Goal: Find specific page/section: Find specific page/section

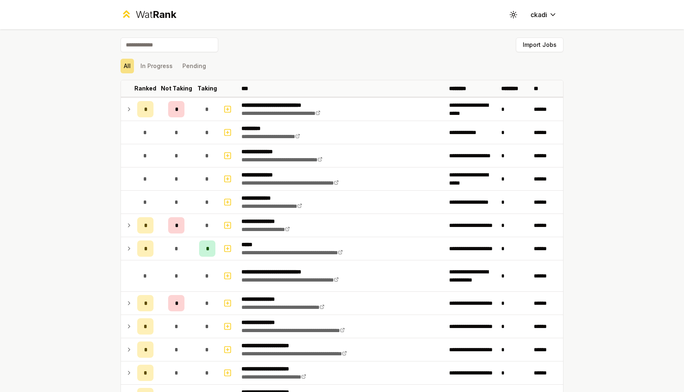
scroll to position [342, 0]
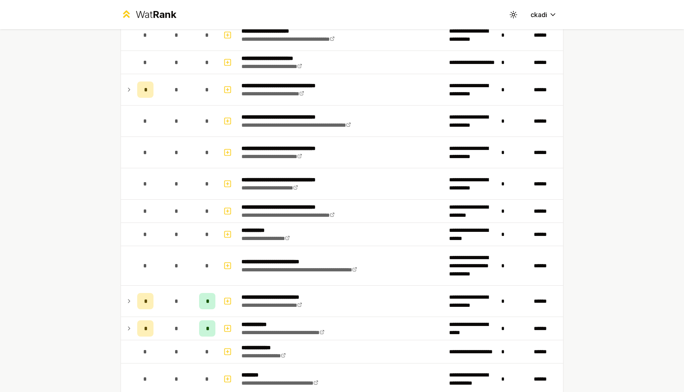
scroll to position [480, 0]
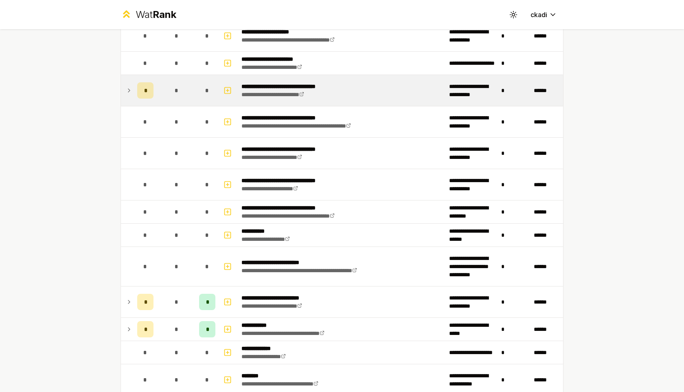
click at [125, 89] on td at bounding box center [127, 90] width 13 height 31
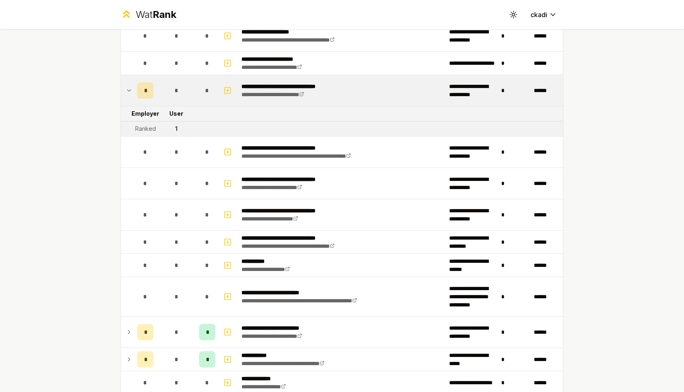
click at [136, 128] on div "Ranked" at bounding box center [145, 129] width 21 height 8
click at [136, 130] on div "Ranked" at bounding box center [145, 129] width 21 height 8
click at [137, 130] on div "Ranked" at bounding box center [145, 129] width 21 height 8
click at [176, 125] on div "1" at bounding box center [176, 129] width 2 height 8
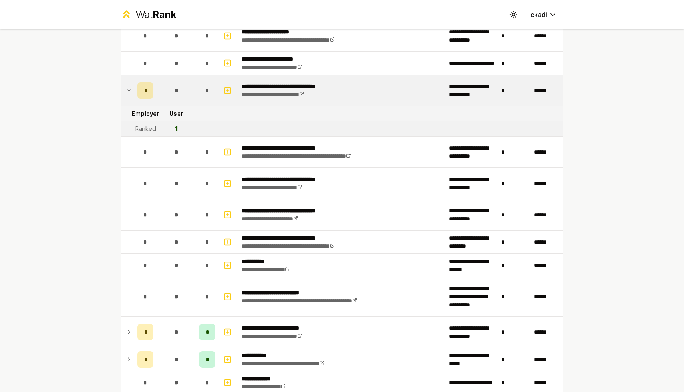
click at [176, 127] on div "1" at bounding box center [176, 129] width 2 height 8
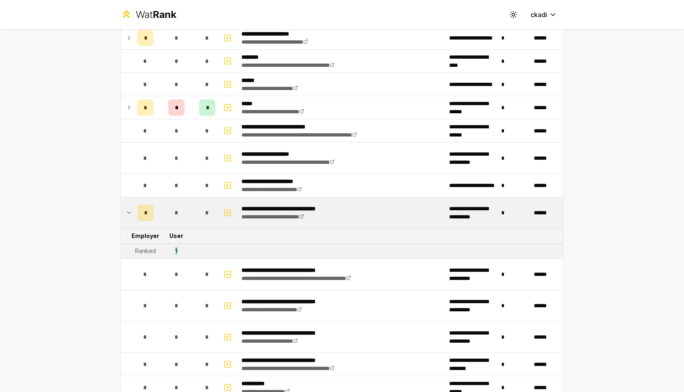
scroll to position [347, 0]
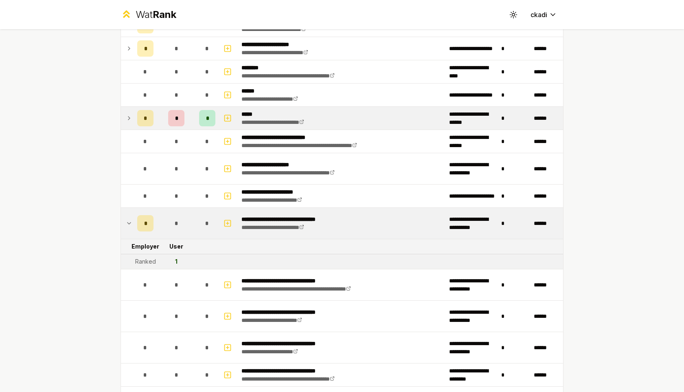
click at [125, 118] on td at bounding box center [127, 118] width 13 height 23
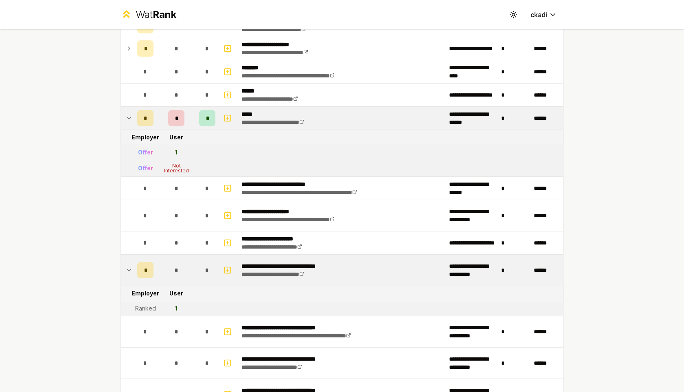
click at [135, 152] on td "Offer" at bounding box center [145, 152] width 23 height 15
click at [138, 150] on div "Offer" at bounding box center [145, 152] width 15 height 8
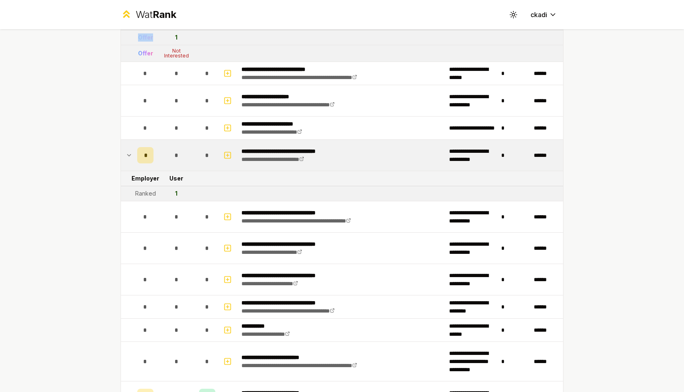
scroll to position [463, 0]
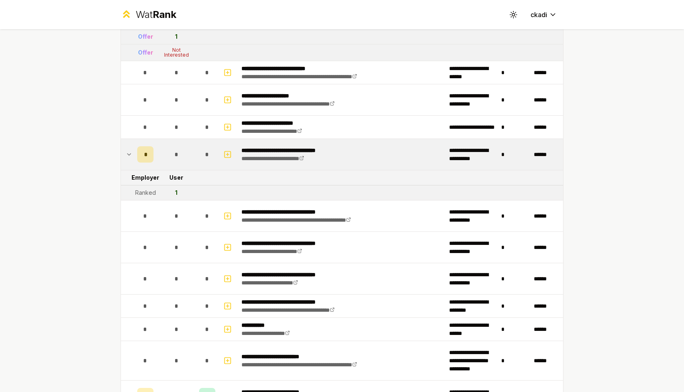
click at [124, 153] on td at bounding box center [127, 154] width 13 height 31
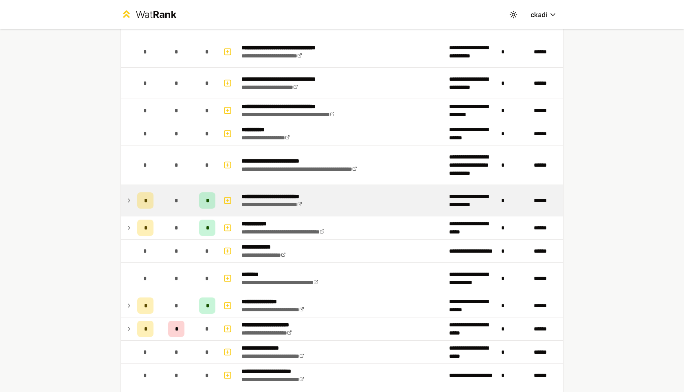
scroll to position [628, 0]
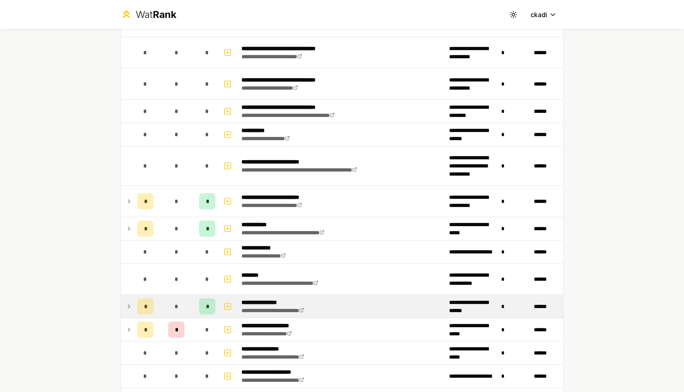
click at [126, 308] on icon at bounding box center [129, 306] width 7 height 10
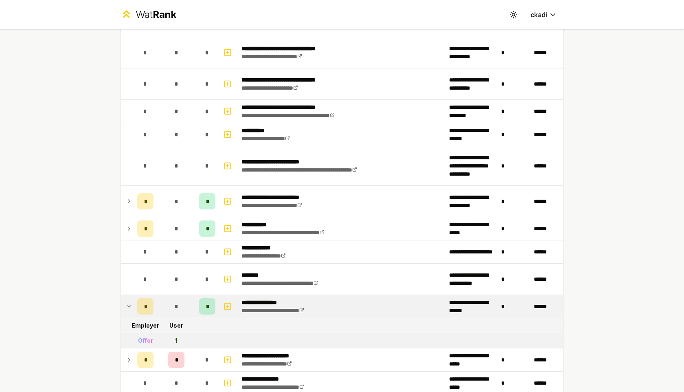
click at [180, 339] on td "1" at bounding box center [176, 340] width 39 height 15
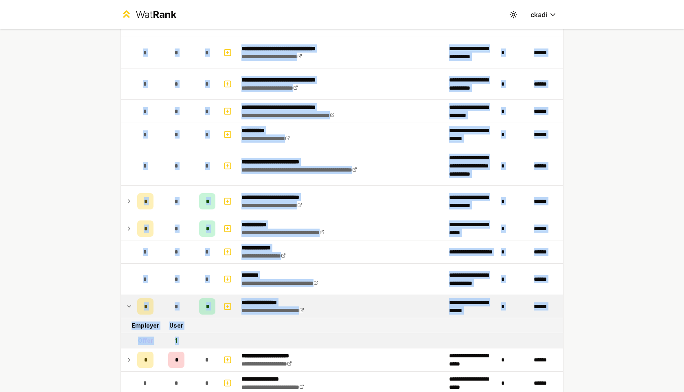
drag, startPoint x: 180, startPoint y: 339, endPoint x: 70, endPoint y: 347, distance: 110.6
click at [70, 347] on div "**********" at bounding box center [342, 196] width 684 height 392
click at [80, 340] on div "**********" at bounding box center [342, 196] width 684 height 392
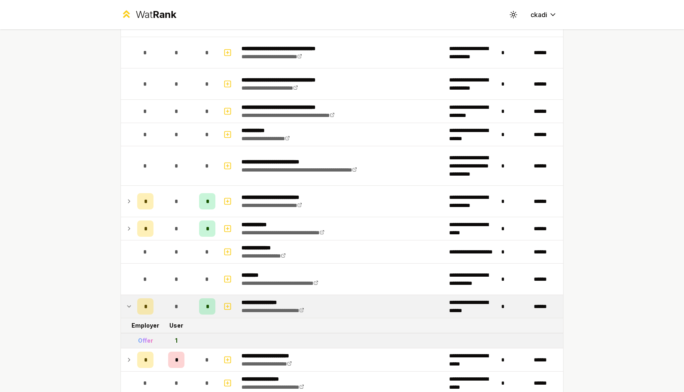
click at [131, 304] on icon at bounding box center [129, 306] width 7 height 10
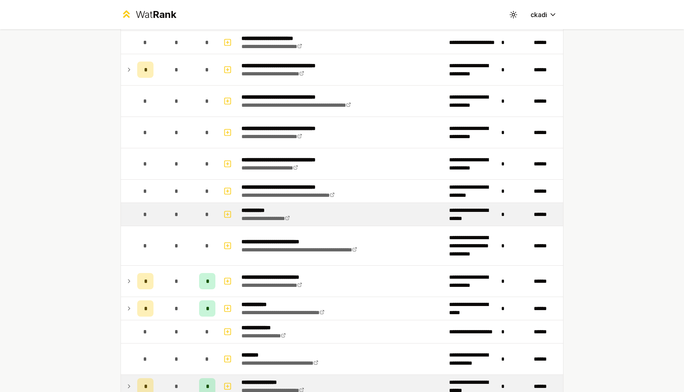
scroll to position [544, 0]
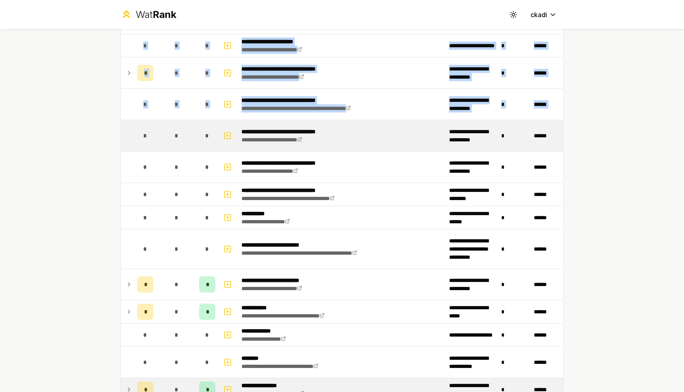
drag, startPoint x: 111, startPoint y: 242, endPoint x: 137, endPoint y: 136, distance: 109.4
click at [138, 134] on div "**********" at bounding box center [342, 140] width 469 height 1311
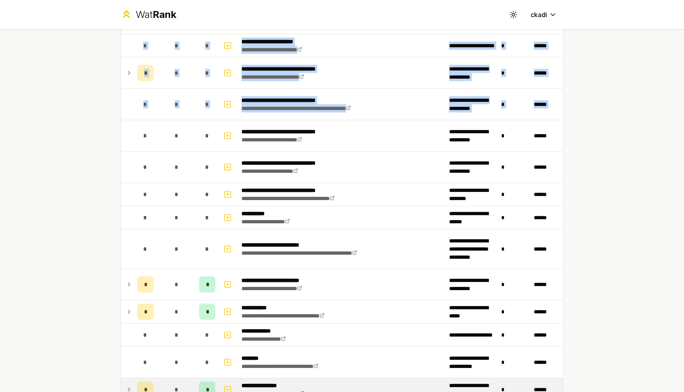
click at [99, 156] on div "**********" at bounding box center [342, 196] width 684 height 392
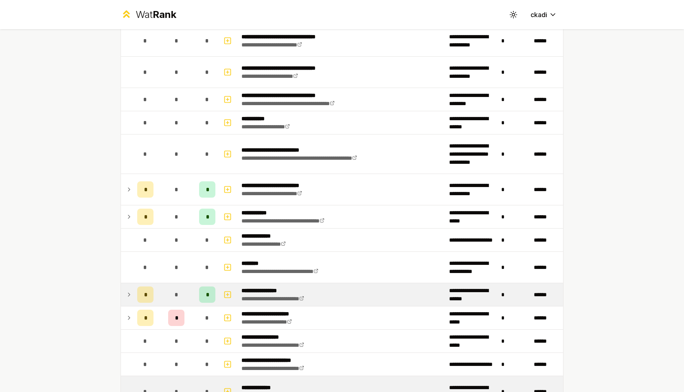
scroll to position [650, 0]
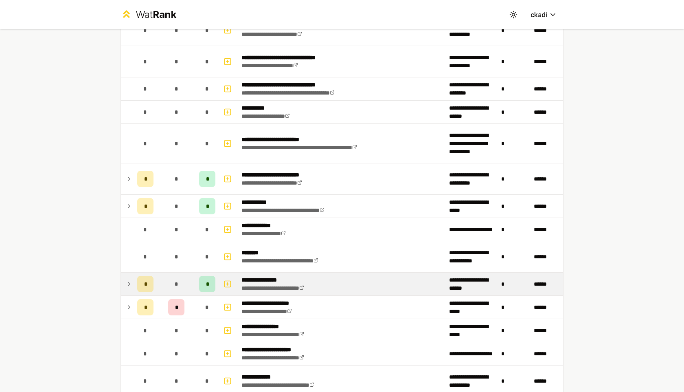
click at [128, 287] on icon at bounding box center [129, 284] width 7 height 10
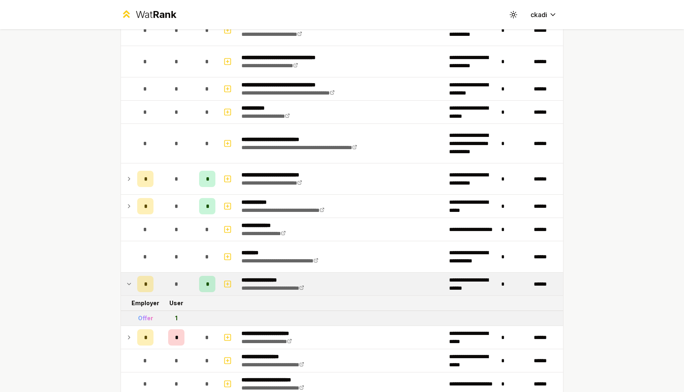
click at [128, 287] on icon at bounding box center [129, 284] width 7 height 10
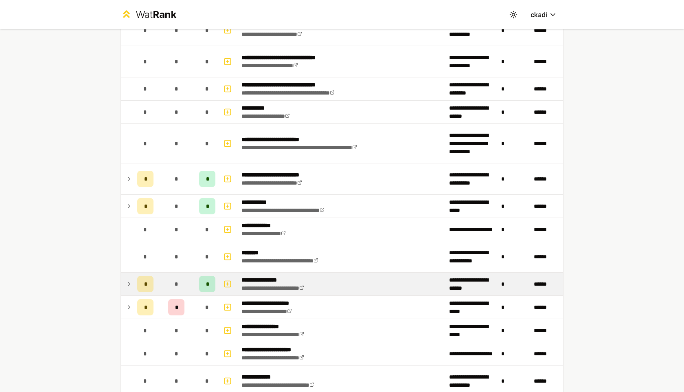
click at [128, 287] on icon at bounding box center [129, 284] width 7 height 10
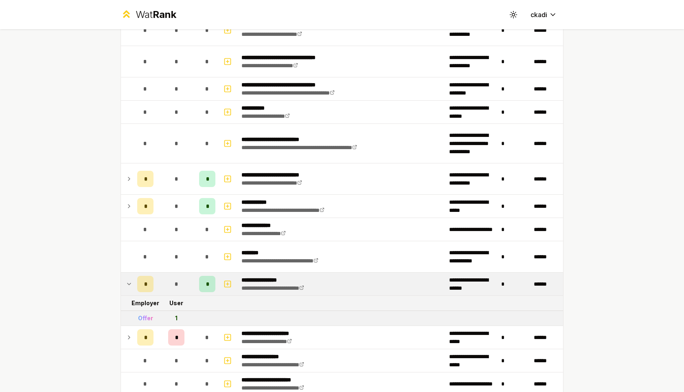
click at [128, 287] on icon at bounding box center [129, 284] width 7 height 10
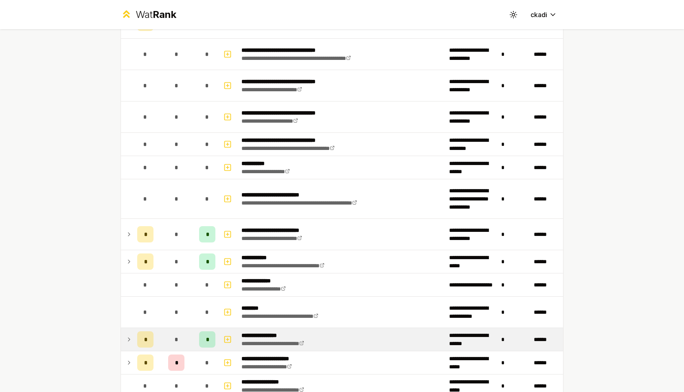
scroll to position [681, 0]
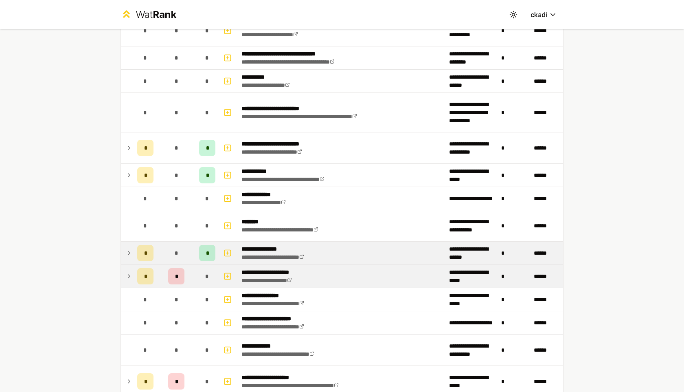
click at [126, 281] on icon at bounding box center [129, 276] width 7 height 10
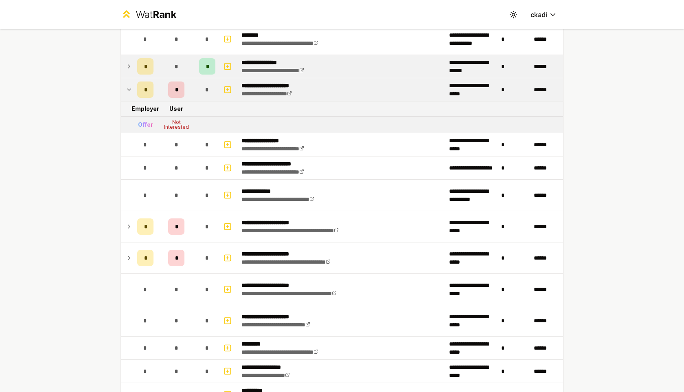
scroll to position [910, 0]
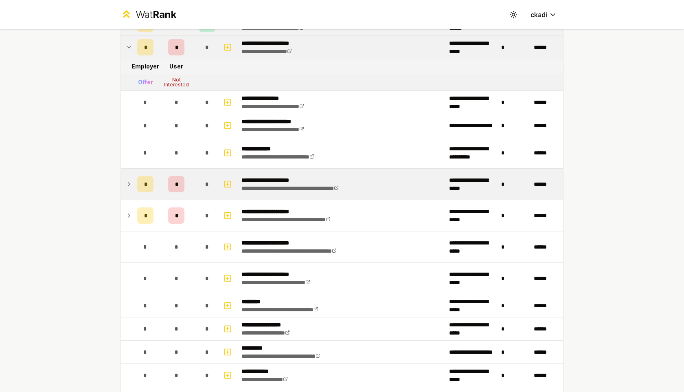
click at [123, 186] on td at bounding box center [127, 184] width 13 height 31
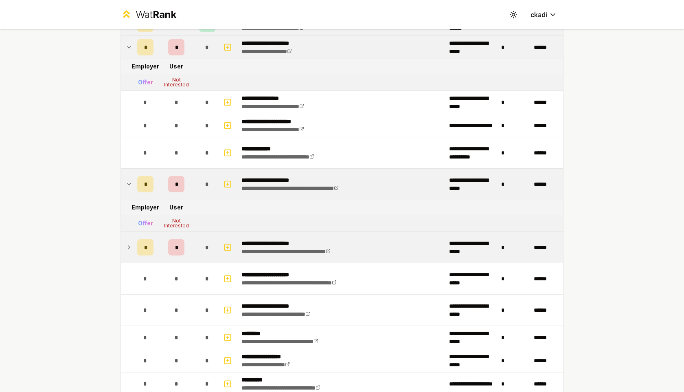
click at [130, 249] on icon at bounding box center [129, 247] width 7 height 10
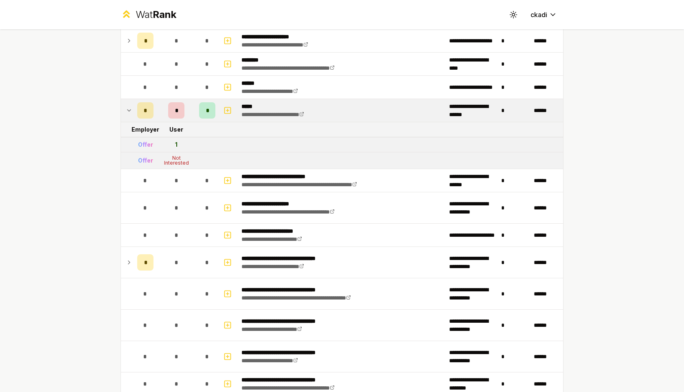
scroll to position [318, 0]
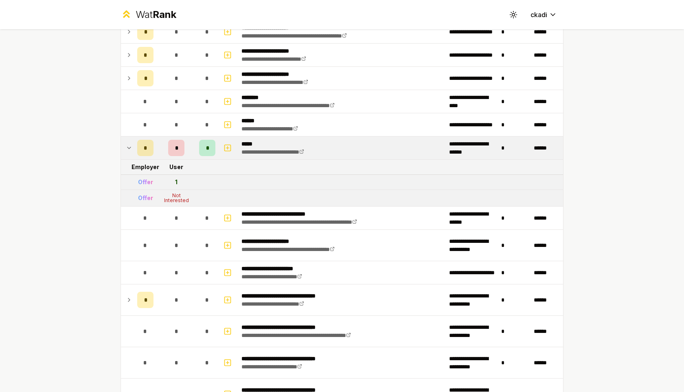
click at [124, 147] on td at bounding box center [127, 147] width 13 height 23
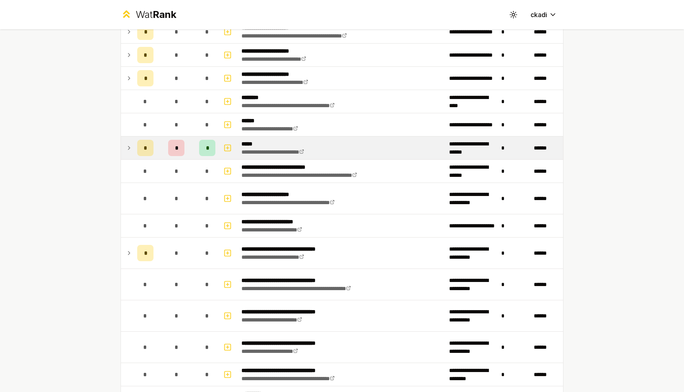
click at [124, 147] on td at bounding box center [127, 147] width 13 height 23
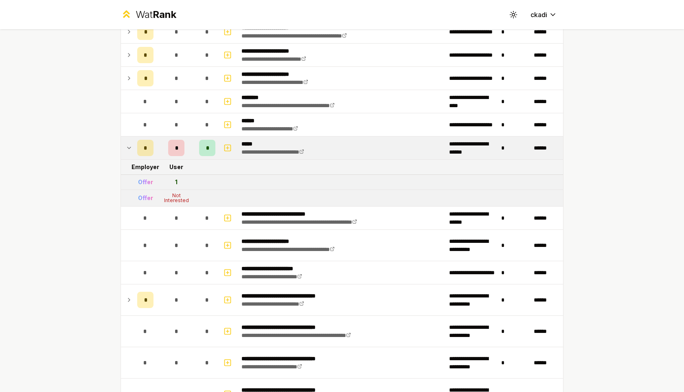
click at [124, 147] on td at bounding box center [127, 147] width 13 height 23
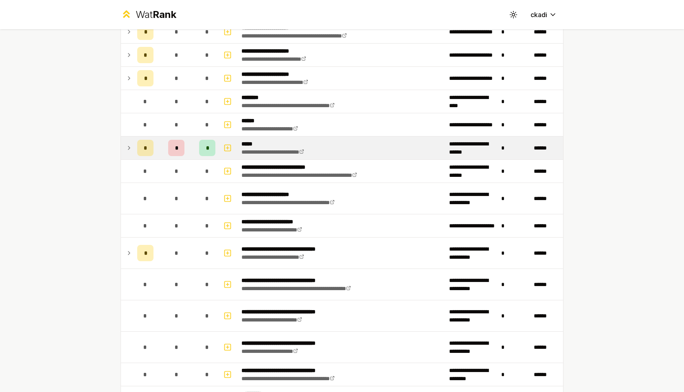
click at [124, 147] on td at bounding box center [127, 147] width 13 height 23
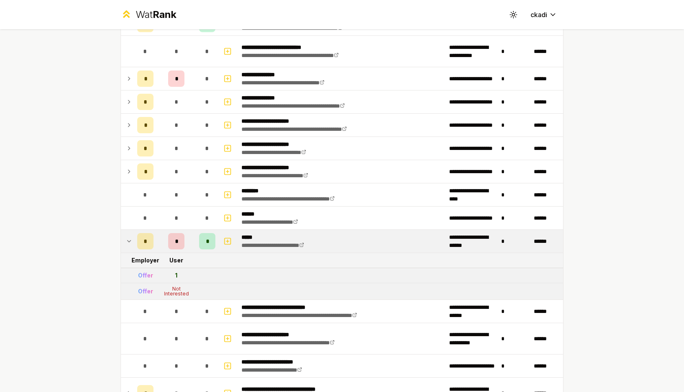
scroll to position [219, 0]
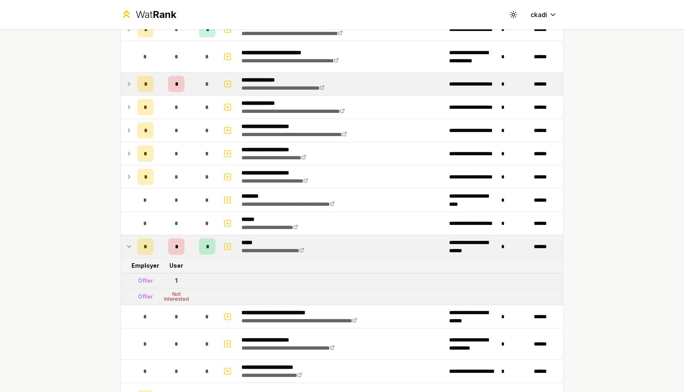
click at [128, 83] on icon at bounding box center [129, 84] width 7 height 10
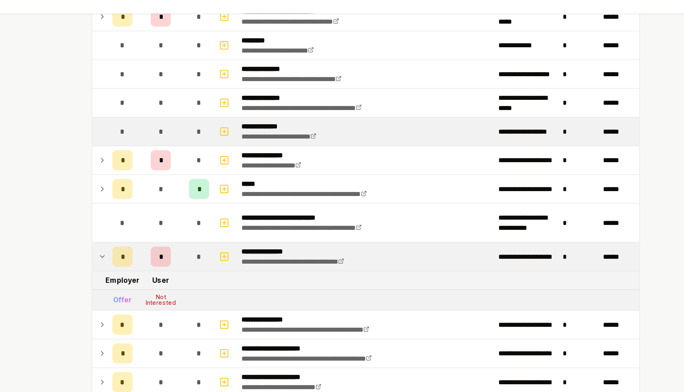
scroll to position [78, 0]
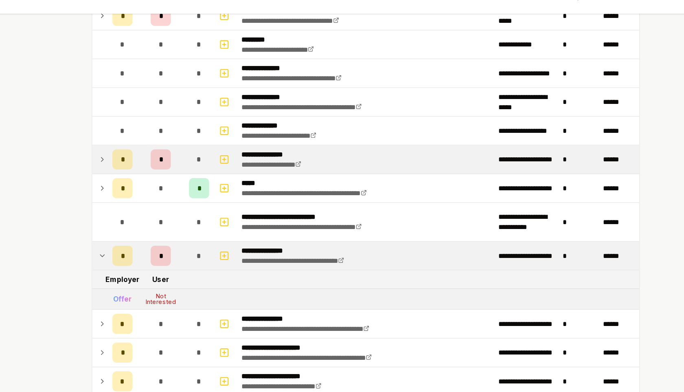
click at [130, 154] on td at bounding box center [127, 147] width 13 height 23
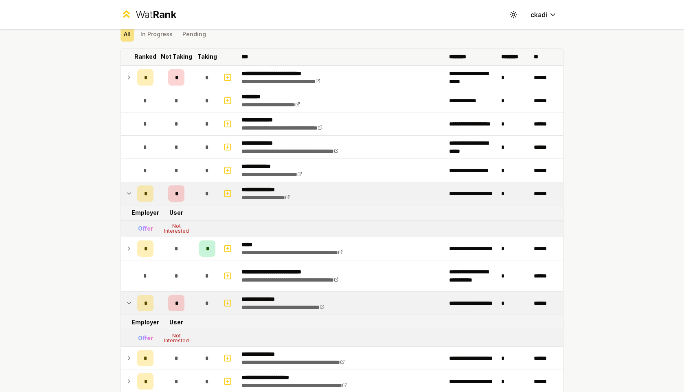
scroll to position [32, 0]
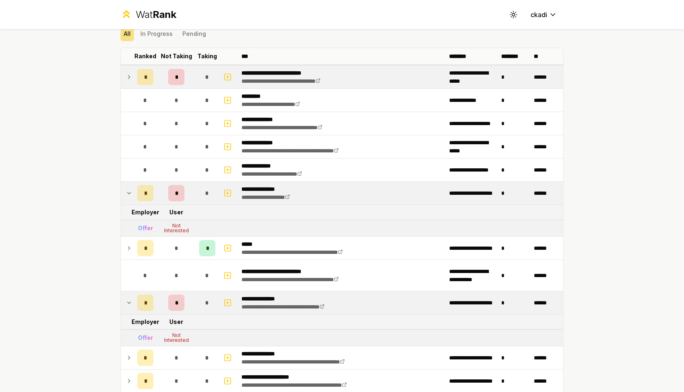
click at [125, 73] on td at bounding box center [127, 77] width 13 height 23
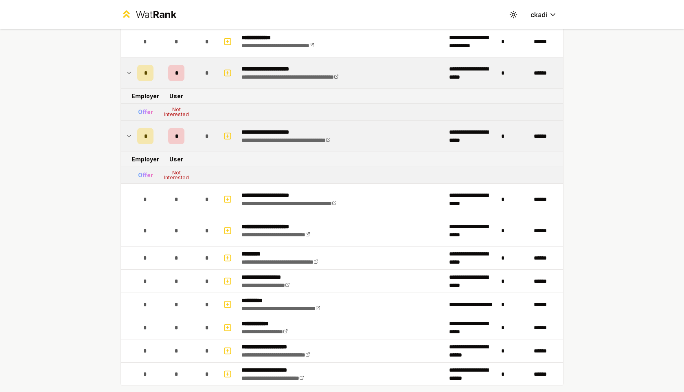
scroll to position [1161, 0]
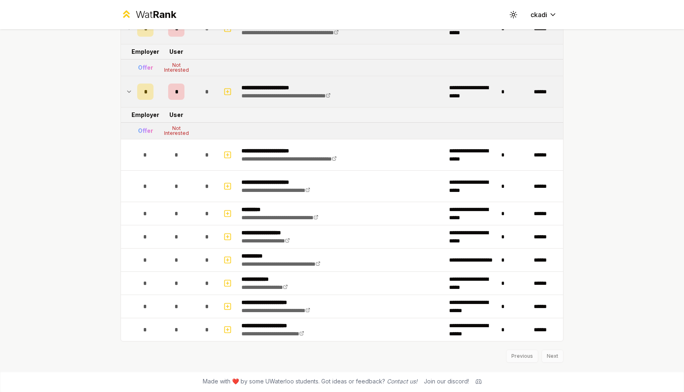
click at [123, 92] on td at bounding box center [127, 91] width 13 height 31
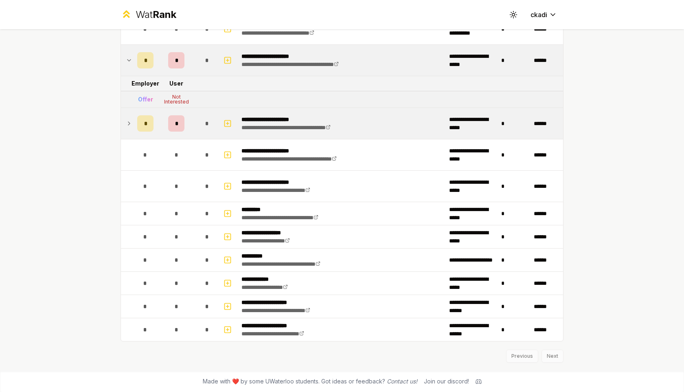
scroll to position [1129, 0]
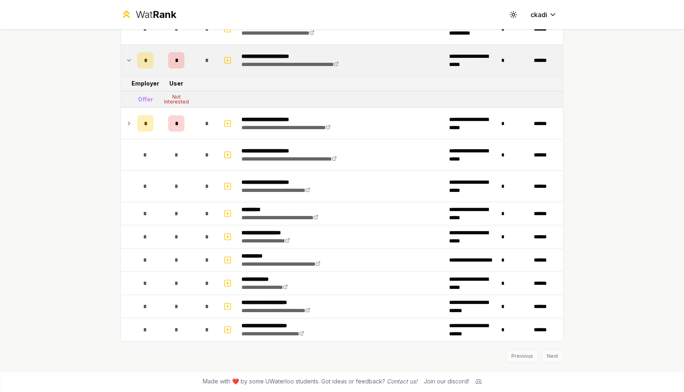
click at [126, 61] on icon at bounding box center [129, 60] width 7 height 10
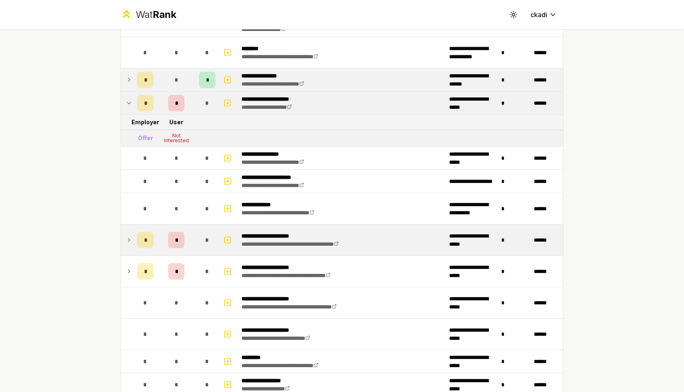
scroll to position [937, 0]
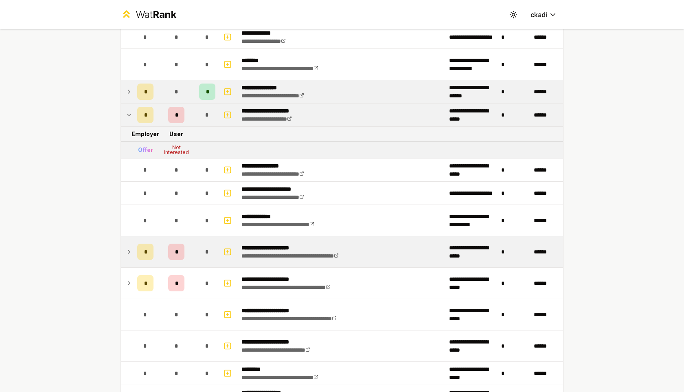
click at [125, 115] on td at bounding box center [127, 114] width 13 height 23
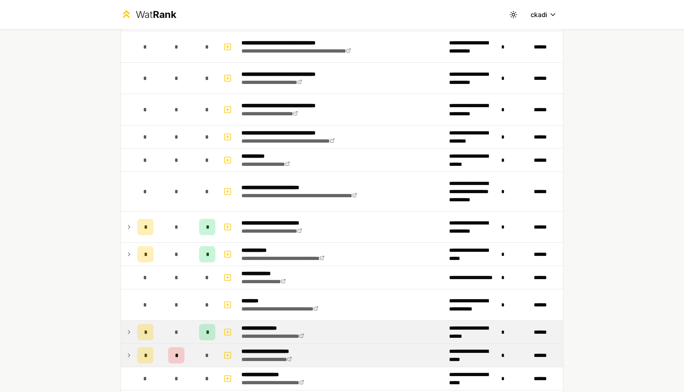
scroll to position [683, 0]
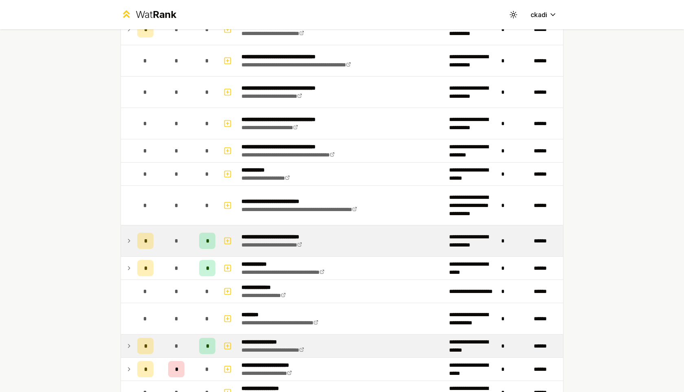
click at [128, 242] on icon at bounding box center [129, 241] width 7 height 10
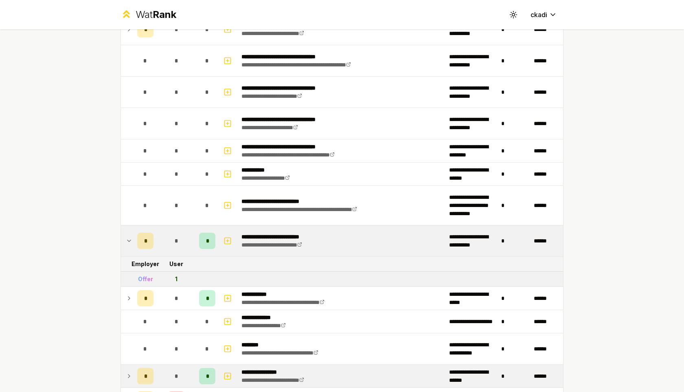
click at [128, 241] on icon at bounding box center [129, 241] width 7 height 10
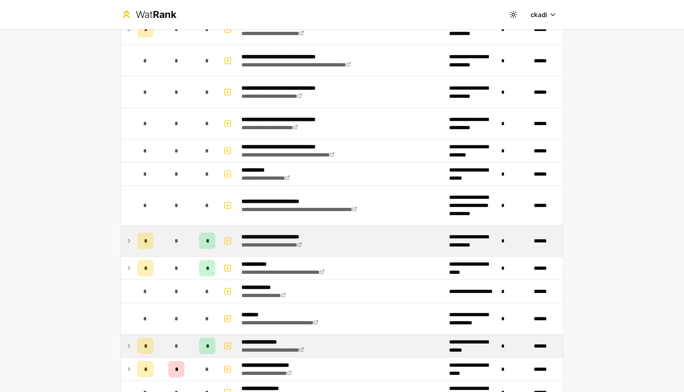
click at [128, 241] on icon at bounding box center [129, 241] width 7 height 10
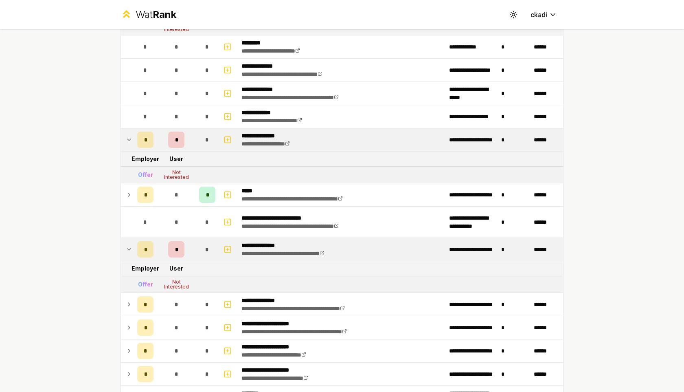
scroll to position [0, 0]
